Goal: Task Accomplishment & Management: Complete application form

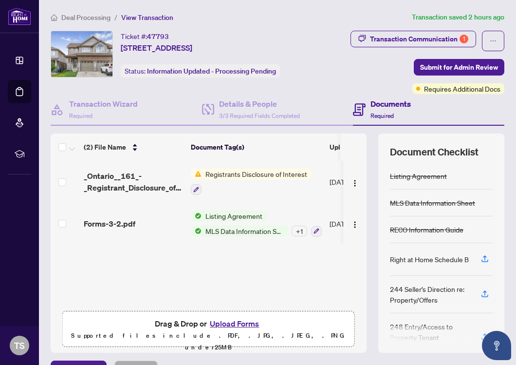
click at [250, 171] on span "Registrants Disclosure of Interest" at bounding box center [257, 173] width 110 height 11
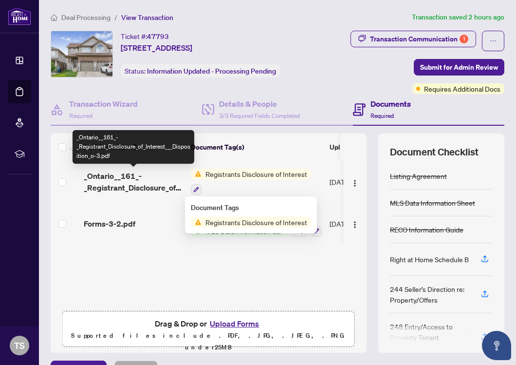
click at [162, 186] on span "_Ontario__161_-_Registrant_Disclosure_of_Interest___Disposition_o-3.pdf" at bounding box center [133, 181] width 99 height 23
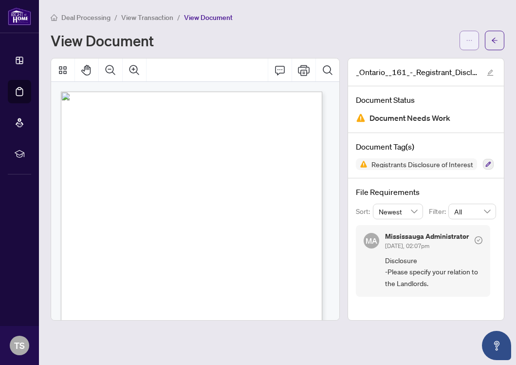
click at [469, 35] on span "button" at bounding box center [469, 41] width 7 height 16
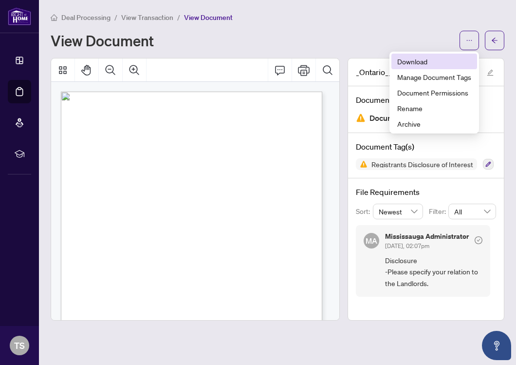
click at [454, 58] on span "Download" at bounding box center [434, 61] width 74 height 11
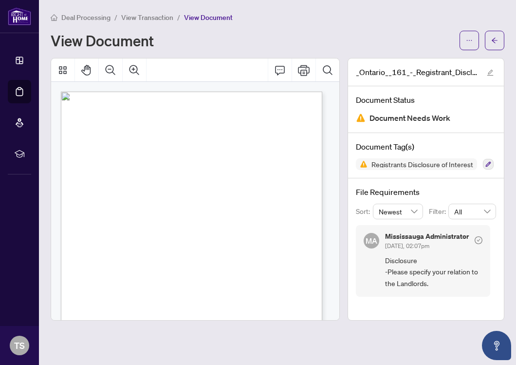
drag, startPoint x: 167, startPoint y: 207, endPoint x: 93, endPoint y: 208, distance: 74.5
click at [93, 92] on p "Form 161 Revised 2024 Page 1 of 1 The trademarks REALTOR®, REALTORS®, MLS®, Mul…" at bounding box center [175, 92] width 229 height 0
click at [119, 202] on span "EXPLANATION:" at bounding box center [106, 204] width 25 height 4
drag, startPoint x: 181, startPoint y: 209, endPoint x: 97, endPoint y: 211, distance: 83.7
click at [97, 211] on span "Registrant is related to the landlords." at bounding box center [126, 209] width 62 height 4
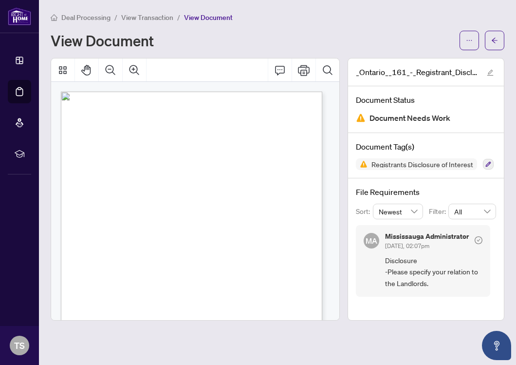
click at [97, 210] on span "Registrant is related to the landlords." at bounding box center [126, 209] width 62 height 4
drag, startPoint x: 168, startPoint y: 209, endPoint x: 102, endPoint y: 211, distance: 66.7
click at [102, 211] on span "Registrant is related to the landlords." at bounding box center [126, 209] width 62 height 4
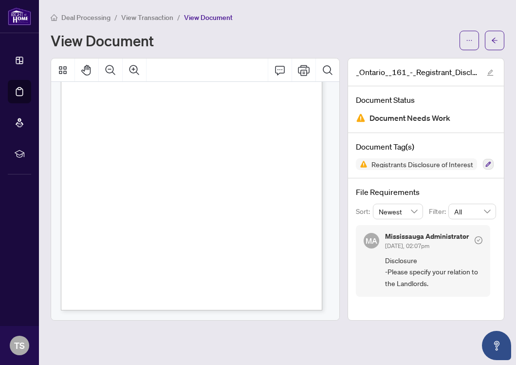
click at [285, 122] on span "Page 1" at bounding box center [289, 135] width 453 height 320
click at [133, 70] on icon "Zoom In" at bounding box center [135, 70] width 12 height 12
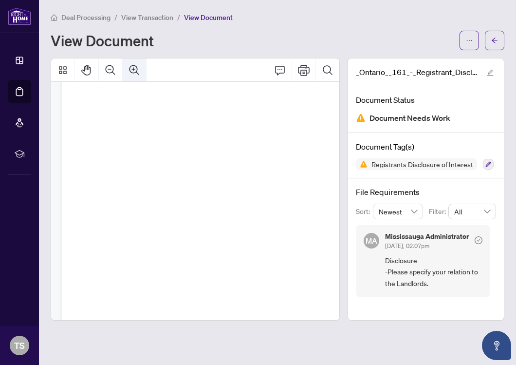
scroll to position [153, 33]
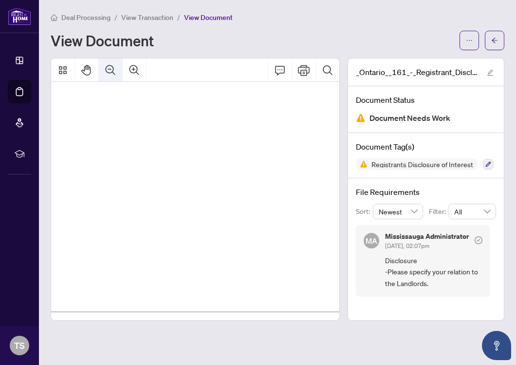
click at [115, 74] on icon "Zoom Out" at bounding box center [111, 70] width 12 height 12
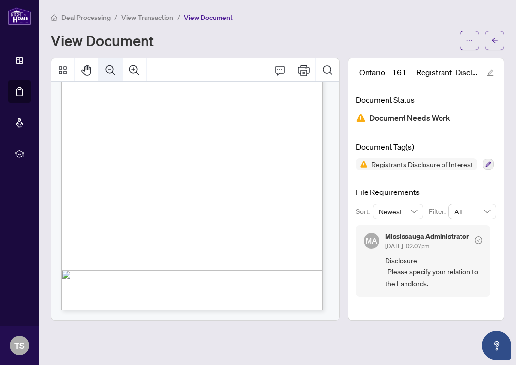
scroll to position [120, 0]
click at [70, 72] on button "Thumbnails" at bounding box center [62, 69] width 23 height 23
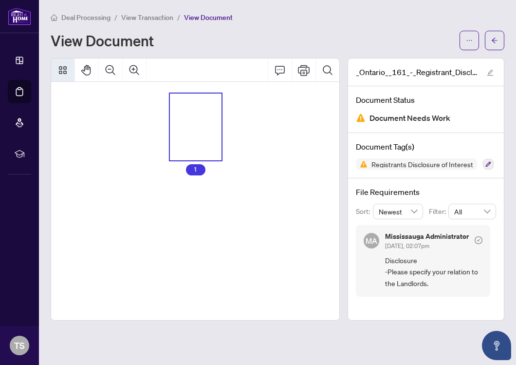
scroll to position [0, 0]
click at [70, 72] on button "Thumbnails" at bounding box center [62, 69] width 23 height 23
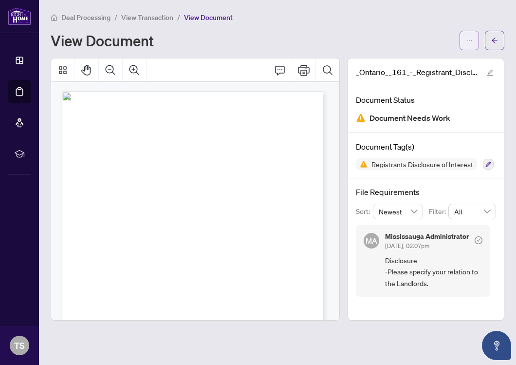
click at [462, 39] on button "button" at bounding box center [468, 40] width 19 height 19
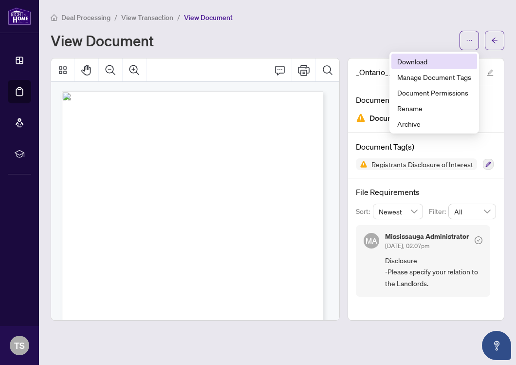
click at [427, 60] on span "Download" at bounding box center [434, 61] width 74 height 11
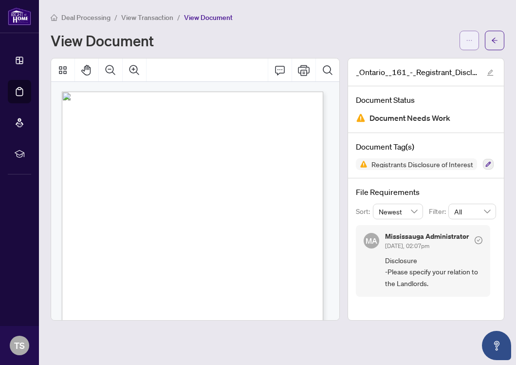
click at [468, 43] on icon "ellipsis" at bounding box center [469, 40] width 7 height 7
drag, startPoint x: 307, startPoint y: 41, endPoint x: 210, endPoint y: 39, distance: 96.9
click at [307, 41] on div "View Document" at bounding box center [252, 41] width 403 height 16
click at [135, 19] on span "View Transaction" at bounding box center [147, 17] width 52 height 9
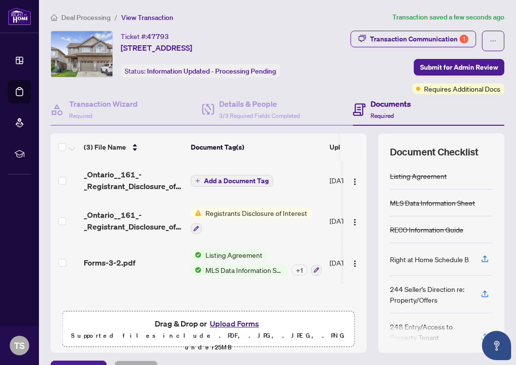
click at [229, 181] on span "Add a Document Tag" at bounding box center [236, 180] width 65 height 7
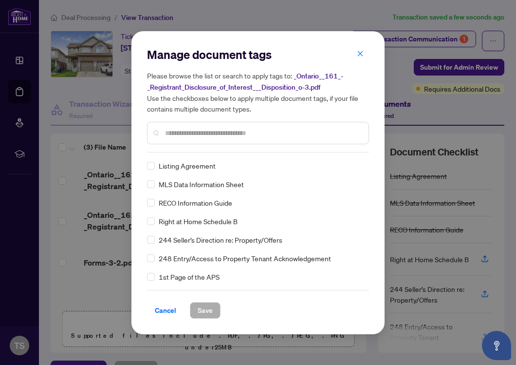
click at [262, 151] on div "Manage document tags Please browse the list or search to apply tags to: _Ontari…" at bounding box center [258, 100] width 222 height 106
click at [286, 143] on div at bounding box center [258, 133] width 222 height 22
click at [286, 131] on input "text" at bounding box center [263, 133] width 196 height 11
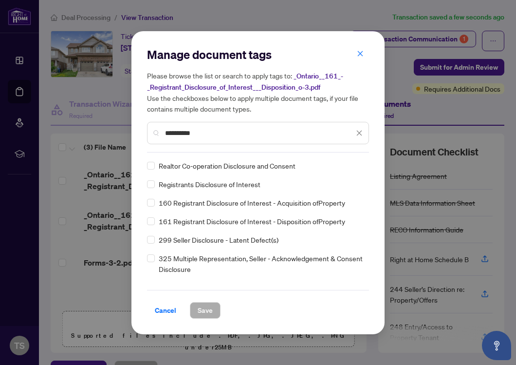
type input "**********"
click at [216, 308] on button "Save" at bounding box center [205, 310] width 31 height 17
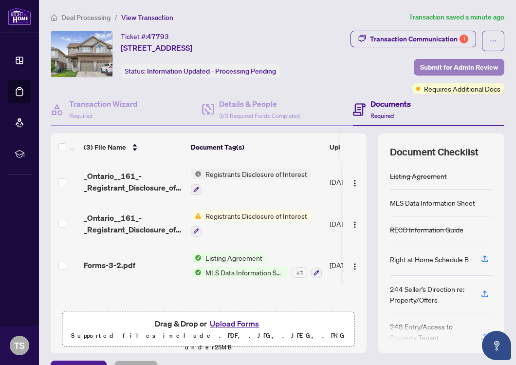
click at [425, 64] on span "Submit for Admin Review" at bounding box center [459, 67] width 78 height 16
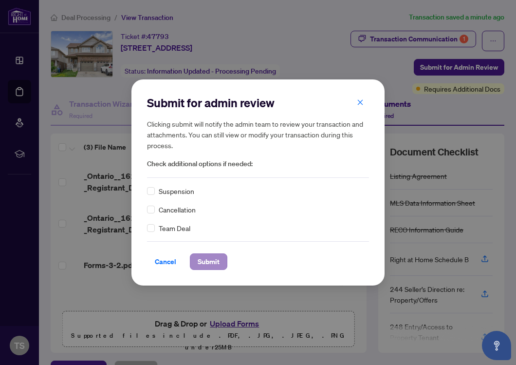
click at [214, 262] on span "Submit" at bounding box center [209, 262] width 22 height 16
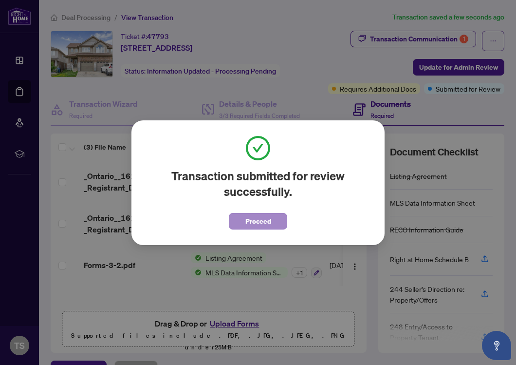
click at [251, 222] on span "Proceed" at bounding box center [258, 221] width 26 height 16
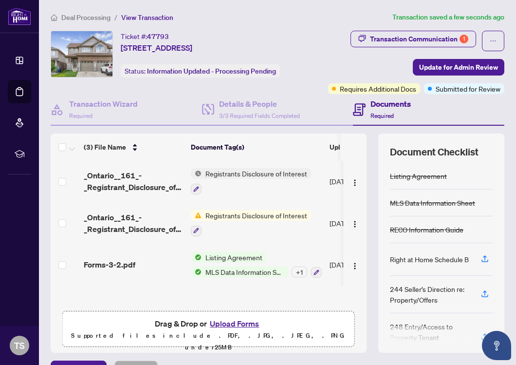
scroll to position [7, 0]
